Goal: Task Accomplishment & Management: Use online tool/utility

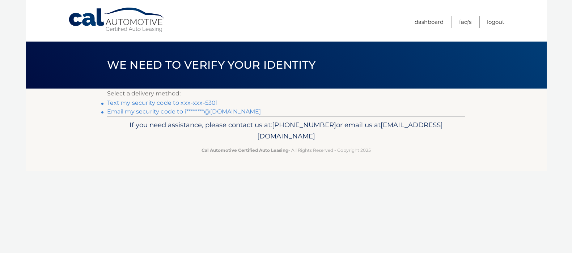
click at [207, 103] on link "Text my security code to xxx-xxx-5301" at bounding box center [162, 102] width 111 height 7
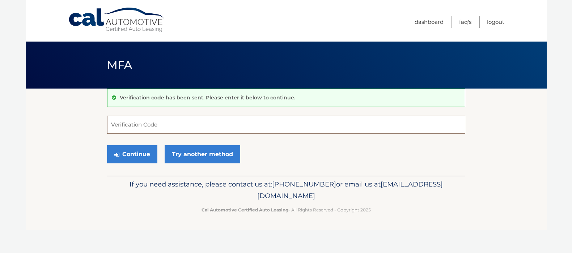
click at [151, 129] on input "Verification Code" at bounding box center [286, 125] width 358 height 18
type input "271744"
click at [129, 155] on button "Continue" at bounding box center [132, 154] width 50 height 18
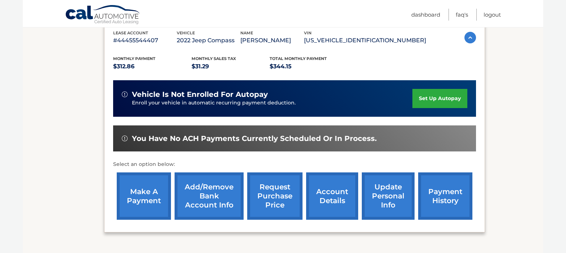
scroll to position [145, 0]
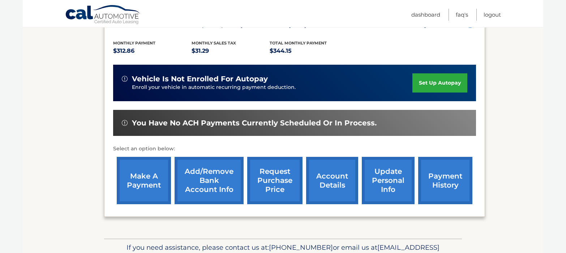
click at [135, 184] on link "make a payment" at bounding box center [144, 180] width 54 height 47
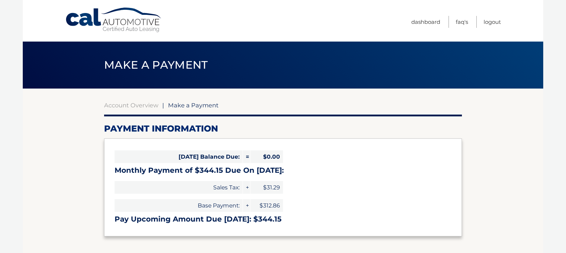
select select "ZjM5N2ZlMjYtYjBjOS00N2ZlLThhZWMtZDg5YzlkYTgyMTVk"
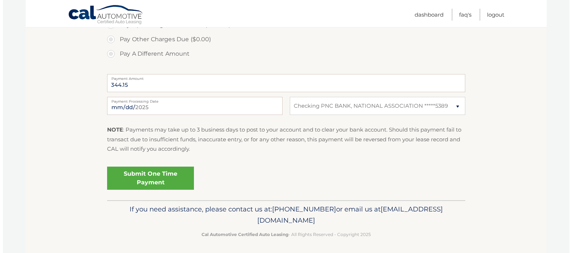
scroll to position [264, 0]
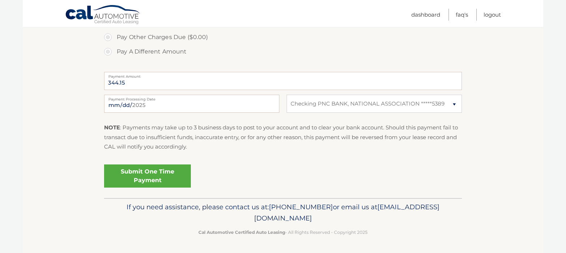
click at [163, 177] on link "Submit One Time Payment" at bounding box center [147, 176] width 87 height 23
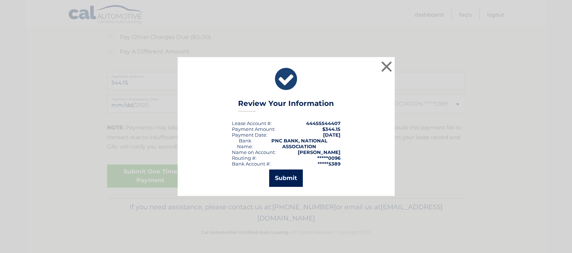
click at [280, 177] on button "Submit" at bounding box center [286, 178] width 34 height 17
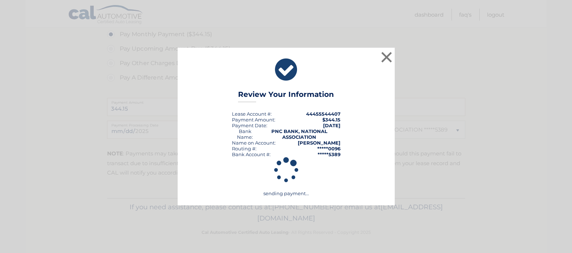
scroll to position [238, 0]
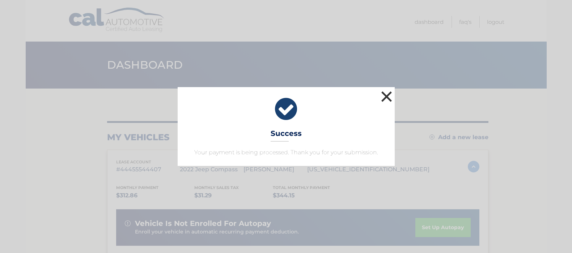
click at [384, 95] on button "×" at bounding box center [386, 96] width 14 height 14
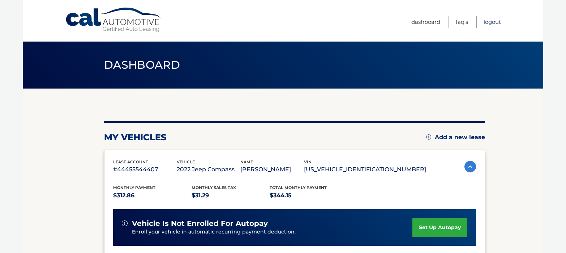
click at [487, 21] on link "Logout" at bounding box center [492, 22] width 17 height 12
